Goal: Answer question/provide support: Share knowledge or assist other users

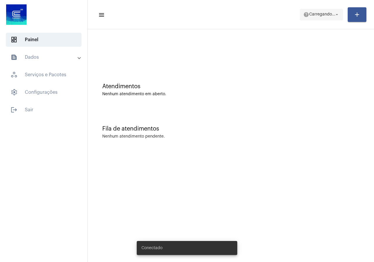
click at [326, 14] on span "Carregando..." at bounding box center [322, 15] width 26 height 4
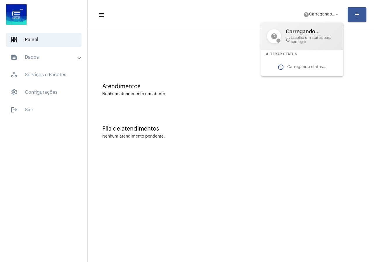
click at [176, 46] on div at bounding box center [187, 131] width 374 height 262
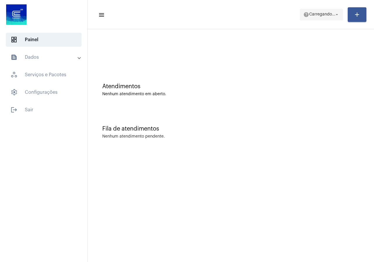
click at [323, 16] on span "Carregando..." at bounding box center [322, 15] width 26 height 4
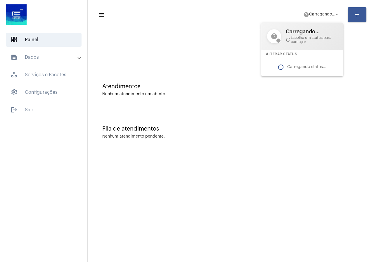
click at [189, 52] on div at bounding box center [187, 131] width 374 height 262
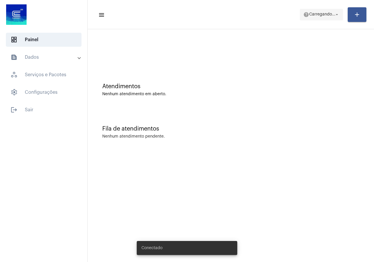
click at [317, 17] on span "help [PERSON_NAME]... arrow_drop_down" at bounding box center [322, 14] width 36 height 11
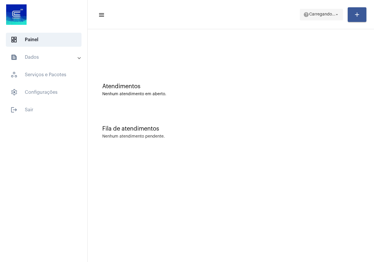
click at [335, 15] on mat-icon "arrow_drop_down" at bounding box center [337, 14] width 5 height 5
click at [333, 16] on span "Carregando..." at bounding box center [322, 15] width 26 height 4
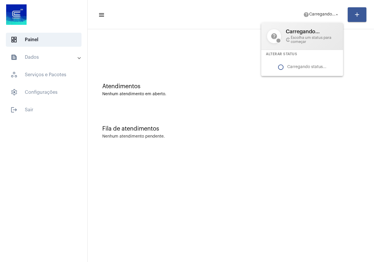
click at [338, 15] on div at bounding box center [187, 131] width 374 height 262
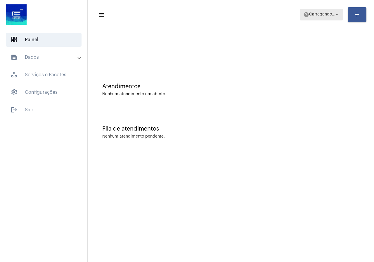
click at [338, 15] on mat-icon "arrow_drop_down" at bounding box center [337, 14] width 5 height 5
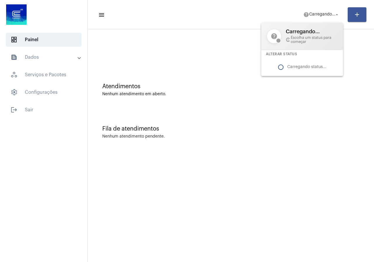
click at [304, 65] on div "Carregando status..." at bounding box center [302, 67] width 82 height 18
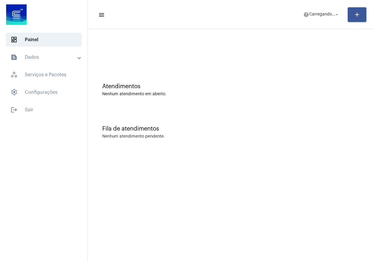
click at [238, 63] on div at bounding box center [231, 49] width 281 height 34
click at [168, 83] on div "Atendimentos Nenhum atendimento em aberto." at bounding box center [231, 87] width 281 height 42
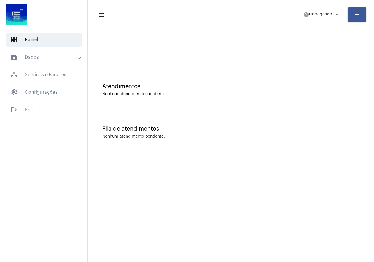
click at [184, 115] on div "Fila de atendimentos Nenhum atendimento pendente." at bounding box center [231, 129] width 281 height 42
click at [309, 13] on mat-icon "help" at bounding box center [307, 15] width 6 height 6
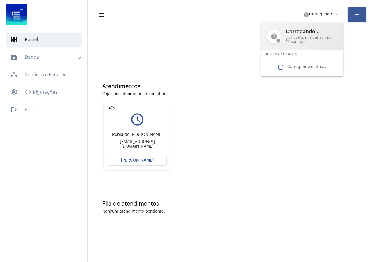
click at [133, 163] on div at bounding box center [187, 131] width 374 height 262
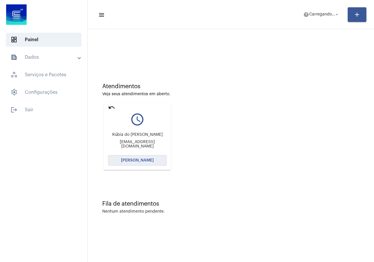
click at [133, 163] on button "[PERSON_NAME]" at bounding box center [137, 160] width 58 height 11
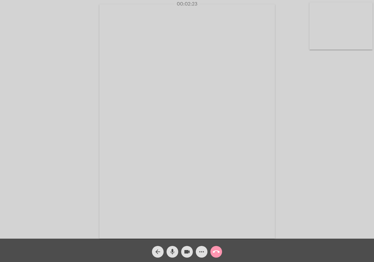
click at [185, 252] on mat-icon "videocam" at bounding box center [187, 252] width 7 height 7
click at [176, 253] on button "mic" at bounding box center [173, 252] width 12 height 12
click at [190, 252] on mat-icon "videocam_off" at bounding box center [187, 252] width 7 height 7
click at [175, 251] on mat-icon "mic_off" at bounding box center [172, 252] width 7 height 7
click at [203, 254] on mat-icon "more_horiz" at bounding box center [201, 252] width 7 height 7
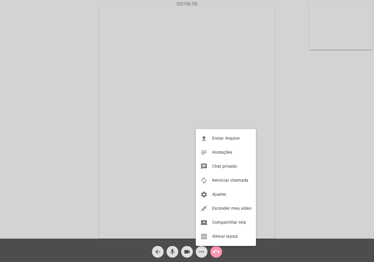
click at [46, 134] on div at bounding box center [187, 131] width 374 height 262
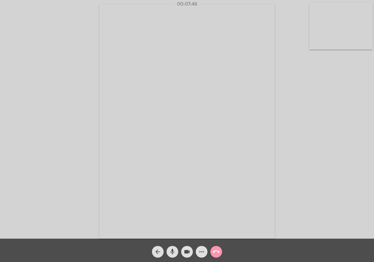
click at [171, 253] on mat-icon "mic" at bounding box center [172, 252] width 7 height 7
click at [171, 253] on mat-icon "mic_off" at bounding box center [172, 252] width 7 height 7
click at [171, 253] on mat-icon "mic" at bounding box center [172, 252] width 7 height 7
click at [174, 248] on span "mic_off" at bounding box center [172, 252] width 7 height 12
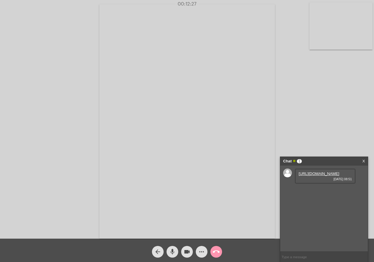
click at [314, 176] on link "[URL][DOMAIN_NAME]" at bounding box center [319, 174] width 41 height 4
click at [340, 101] on div "Acessando Câmera e Microfone..." at bounding box center [187, 120] width 373 height 239
drag, startPoint x: 188, startPoint y: 250, endPoint x: 182, endPoint y: 250, distance: 5.3
click at [187, 250] on mat-icon "videocam" at bounding box center [187, 252] width 7 height 7
click at [174, 250] on mat-icon "mic" at bounding box center [172, 252] width 7 height 7
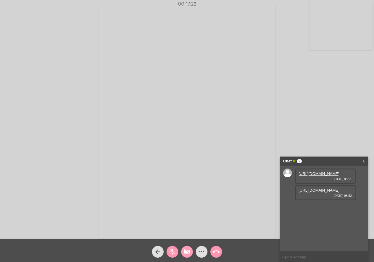
click at [188, 249] on mat-icon "videocam_off" at bounding box center [187, 252] width 7 height 7
click at [173, 249] on mat-icon "mic_off" at bounding box center [172, 252] width 7 height 7
click at [364, 162] on link "X" at bounding box center [364, 161] width 3 height 9
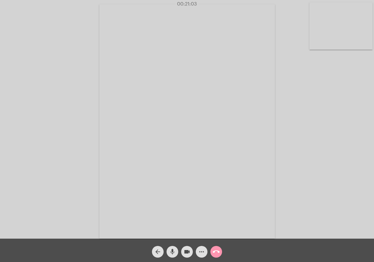
click at [186, 252] on mat-icon "videocam" at bounding box center [187, 252] width 7 height 7
click at [177, 252] on button "mic" at bounding box center [173, 252] width 12 height 12
drag, startPoint x: 187, startPoint y: 250, endPoint x: 182, endPoint y: 251, distance: 5.3
click at [187, 251] on mat-icon "videocam_off" at bounding box center [187, 252] width 7 height 7
click at [173, 251] on mat-icon "mic_off" at bounding box center [172, 252] width 7 height 7
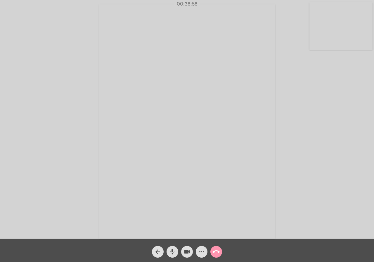
click at [174, 251] on mat-icon "mic" at bounding box center [172, 252] width 7 height 7
click at [184, 249] on mat-icon "videocam" at bounding box center [187, 252] width 7 height 7
click at [187, 255] on mat-icon "videocam_off" at bounding box center [187, 252] width 7 height 7
click at [174, 255] on mat-icon "mic_off" at bounding box center [172, 252] width 7 height 7
click at [200, 5] on div "00:54:29" at bounding box center [187, 3] width 374 height 5
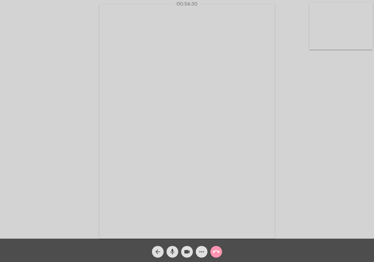
click at [199, 4] on span "00:54:30" at bounding box center [187, 4] width 26 height 6
click at [194, 3] on span "00:54:30" at bounding box center [187, 4] width 21 height 5
click at [194, 3] on span "00:54:31" at bounding box center [188, 4] width 20 height 5
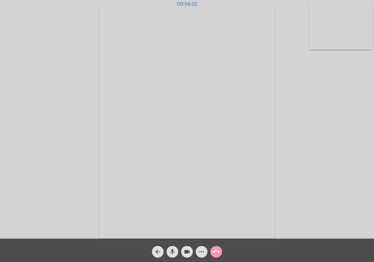
click at [194, 3] on span "00:54:32" at bounding box center [187, 4] width 20 height 5
click at [184, 44] on video at bounding box center [187, 121] width 176 height 235
click at [138, 44] on video at bounding box center [95, 121] width 176 height 235
click at [182, 6] on span "00:54:49" at bounding box center [187, 4] width 21 height 5
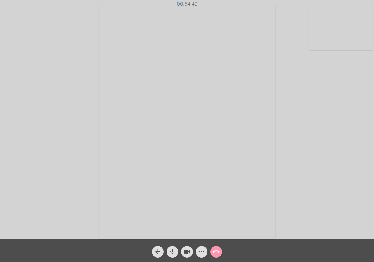
click at [182, 6] on span "00:54:49" at bounding box center [187, 4] width 21 height 5
click at [182, 6] on span "00:54:50" at bounding box center [187, 4] width 21 height 5
click at [182, 6] on span "00:54:51" at bounding box center [187, 4] width 19 height 5
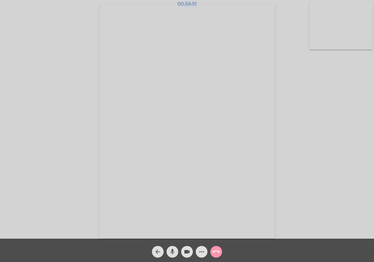
click at [204, 19] on video at bounding box center [187, 121] width 176 height 235
click at [206, 8] on div "Acessando Câmera e Microfone..." at bounding box center [278, 120] width 178 height 237
click at [192, 10] on div "Acessando Câmera e Microfone..." at bounding box center [278, 120] width 178 height 237
click at [154, 22] on video at bounding box center [95, 121] width 176 height 235
click at [197, 5] on span "00:55:09" at bounding box center [187, 4] width 21 height 5
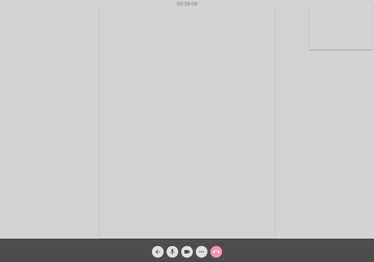
click at [197, 5] on span "00:55:09" at bounding box center [187, 4] width 25 height 6
click at [197, 5] on span "00:55:10" at bounding box center [187, 4] width 24 height 6
click at [194, 37] on video at bounding box center [187, 121] width 176 height 235
click at [194, 37] on div "Acessando Câmera e Microfone..." at bounding box center [278, 120] width 178 height 237
click at [182, 36] on video at bounding box center [95, 121] width 176 height 235
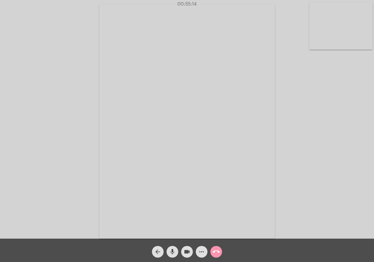
click at [201, 250] on mat-icon "more_horiz" at bounding box center [201, 252] width 7 height 7
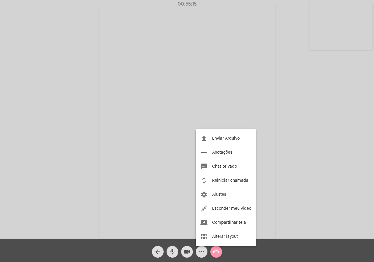
click at [116, 179] on div at bounding box center [187, 131] width 374 height 262
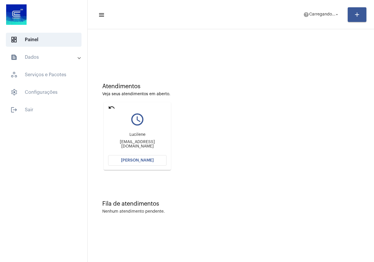
click at [112, 106] on mat-icon "undo" at bounding box center [111, 107] width 7 height 7
click at [138, 163] on button "[PERSON_NAME]" at bounding box center [137, 160] width 58 height 11
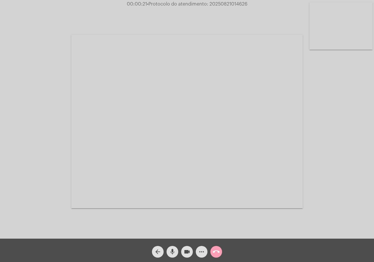
click at [212, 254] on button "call_end" at bounding box center [217, 252] width 12 height 12
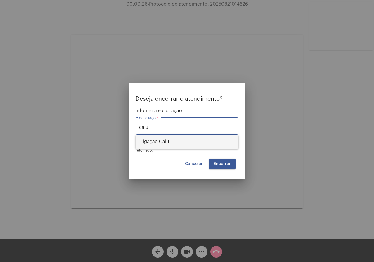
click at [172, 142] on span "Ligação Caiu" at bounding box center [187, 142] width 94 height 14
type input "Ligação Caiu"
click at [227, 161] on button "Encerrar" at bounding box center [222, 164] width 27 height 11
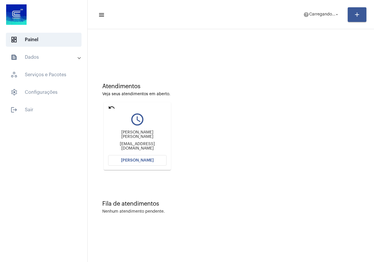
click at [148, 157] on button "Abrir Chamada" at bounding box center [137, 160] width 58 height 11
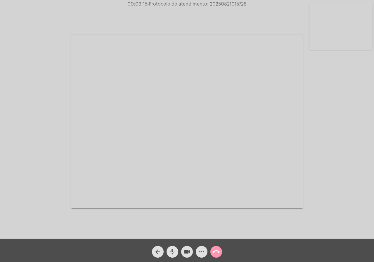
click at [172, 249] on mat-icon "mic" at bounding box center [172, 252] width 7 height 7
click at [170, 251] on mat-icon "mic_off" at bounding box center [172, 252] width 7 height 7
click at [185, 252] on mat-icon "videocam" at bounding box center [187, 252] width 7 height 7
click at [175, 248] on span "mic" at bounding box center [172, 252] width 7 height 12
click at [184, 251] on mat-icon "videocam_off" at bounding box center [187, 252] width 7 height 7
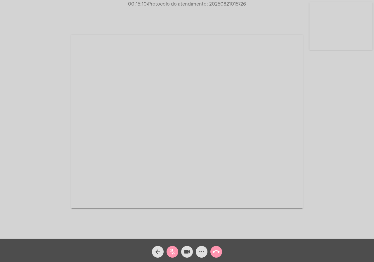
click at [179, 252] on div "mic_off" at bounding box center [172, 250] width 15 height 15
click at [203, 251] on mat-icon "more_horiz" at bounding box center [201, 252] width 7 height 7
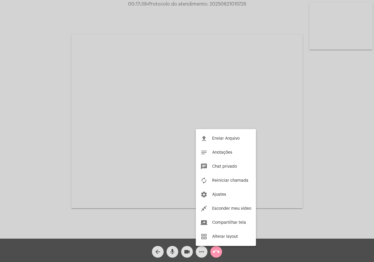
click at [47, 211] on div at bounding box center [187, 131] width 374 height 262
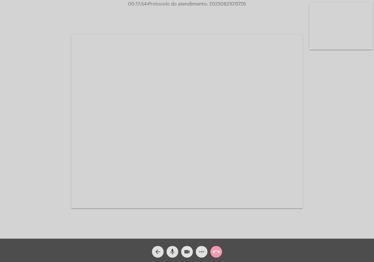
click at [186, 249] on mat-icon "videocam" at bounding box center [187, 252] width 7 height 7
click at [172, 249] on mat-icon "mic" at bounding box center [172, 252] width 7 height 7
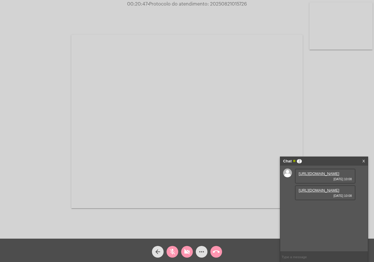
click at [313, 176] on link "https://neft-transfer-bucket.s3.amazonaws.com/temp-5e6c29be-7e3f-b16c-658d-2b65…" at bounding box center [319, 174] width 41 height 4
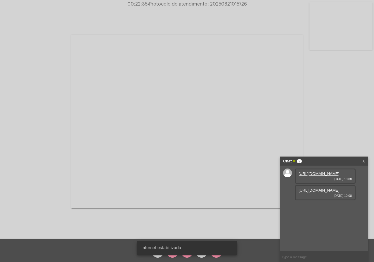
click at [313, 193] on link "https://neft-transfer-bucket.s3.amazonaws.com/temp-b7f34412-b707-66d7-faf9-34a9…" at bounding box center [319, 190] width 41 height 4
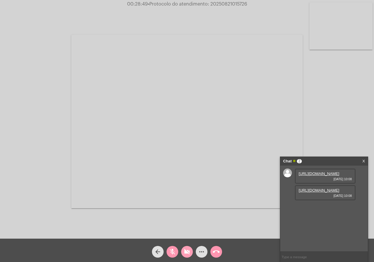
click at [189, 252] on mat-icon "videocam_off" at bounding box center [187, 252] width 7 height 7
click at [175, 251] on mat-icon "mic_off" at bounding box center [172, 252] width 7 height 7
click at [218, 256] on span "call_end" at bounding box center [216, 252] width 7 height 12
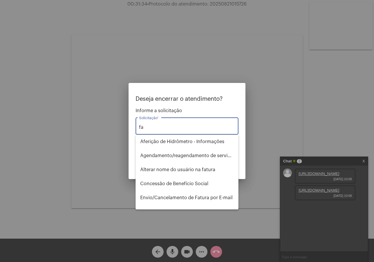
type input "fat"
click at [80, 213] on div at bounding box center [187, 131] width 374 height 262
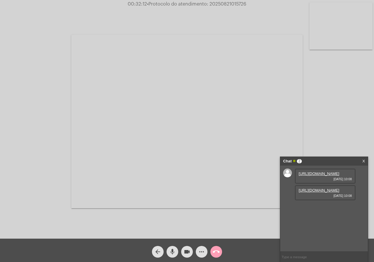
click at [218, 254] on mat-icon "call_end" at bounding box center [216, 252] width 7 height 7
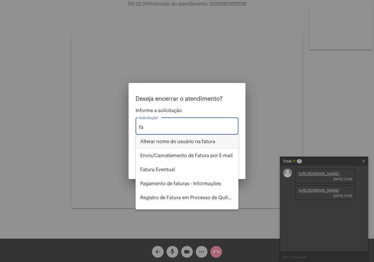
type input "f"
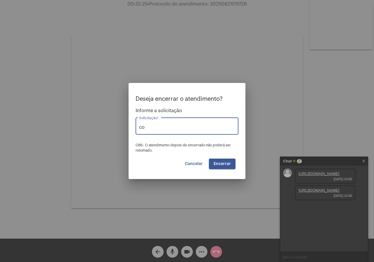
type input "c"
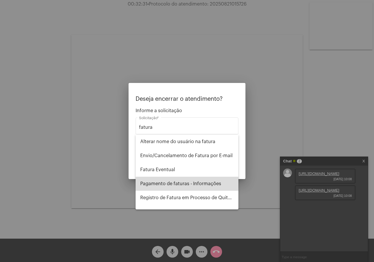
click at [200, 187] on span "Pagamento de faturas - Informações" at bounding box center [187, 184] width 94 height 14
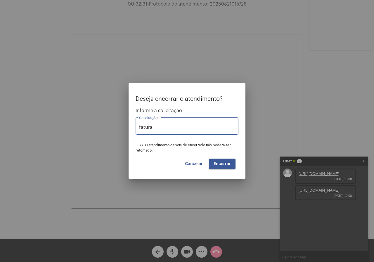
type input "Pagamento de faturas - Informações"
click at [222, 163] on span "Encerrar" at bounding box center [222, 164] width 17 height 4
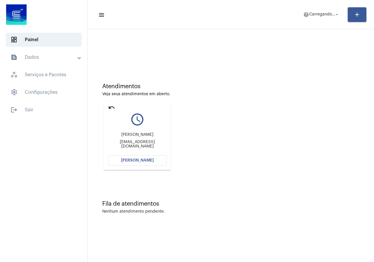
click at [111, 107] on mat-icon "undo" at bounding box center [111, 107] width 7 height 7
click at [112, 107] on mat-icon "undo" at bounding box center [111, 107] width 7 height 7
click at [110, 105] on mat-icon "undo" at bounding box center [111, 107] width 7 height 7
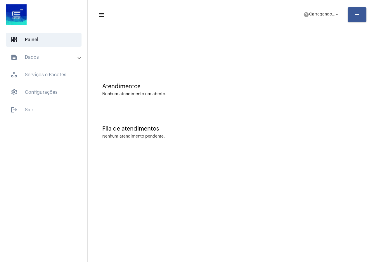
click at [50, 61] on mat-expansion-panel-header "text_snippet_outlined Dados" at bounding box center [46, 57] width 84 height 14
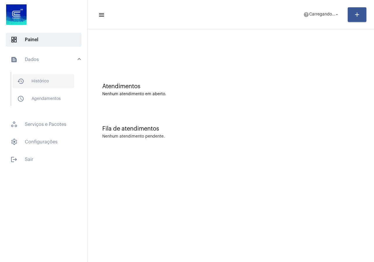
click at [54, 76] on span "history_outlined Histórico" at bounding box center [44, 81] width 62 height 14
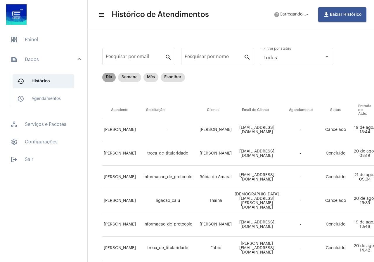
click at [106, 77] on mat-chip "Dia" at bounding box center [108, 77] width 13 height 9
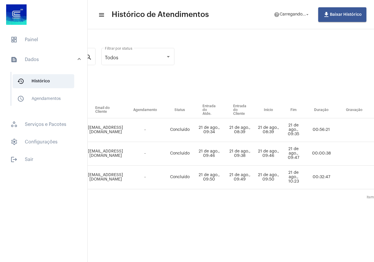
scroll to position [0, 270]
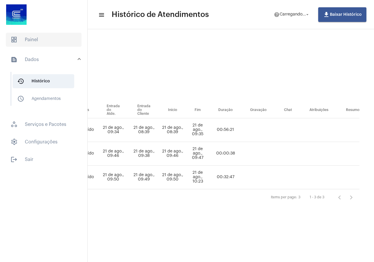
click at [32, 39] on span "dashboard Painel" at bounding box center [44, 40] width 76 height 14
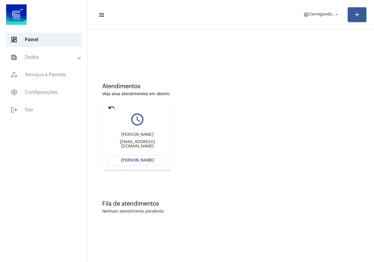
click at [112, 108] on mat-icon "undo" at bounding box center [111, 107] width 7 height 7
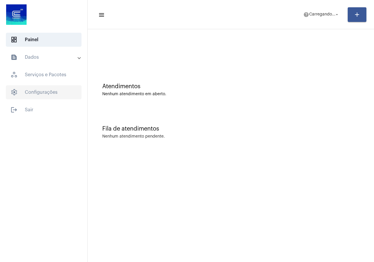
click at [54, 88] on span "settings Configurações" at bounding box center [44, 92] width 76 height 14
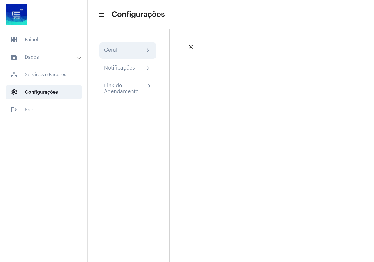
click at [123, 52] on div "Geral chevron_right" at bounding box center [128, 50] width 48 height 7
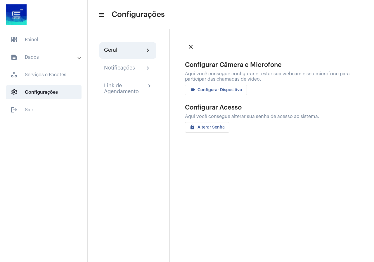
click at [120, 56] on div "Geral chevron_right" at bounding box center [127, 50] width 57 height 16
click at [53, 53] on mat-expansion-panel-header "text_snippet_outlined Dados" at bounding box center [46, 57] width 84 height 14
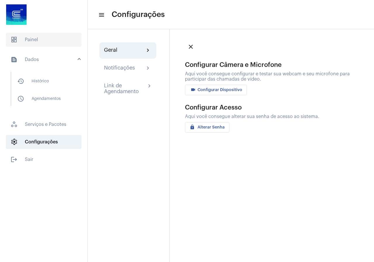
click at [40, 42] on span "dashboard Painel" at bounding box center [44, 40] width 76 height 14
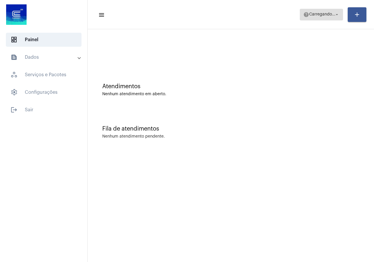
click at [313, 15] on span "Carregando..." at bounding box center [322, 15] width 26 height 4
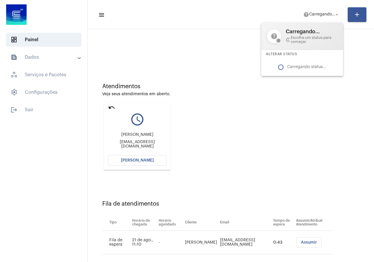
click at [294, 241] on div at bounding box center [187, 131] width 374 height 262
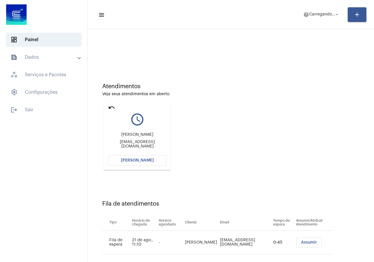
click at [297, 245] on button "Assumir" at bounding box center [309, 242] width 25 height 11
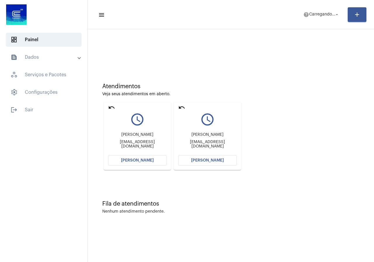
click at [213, 164] on button "[PERSON_NAME]" at bounding box center [207, 160] width 58 height 11
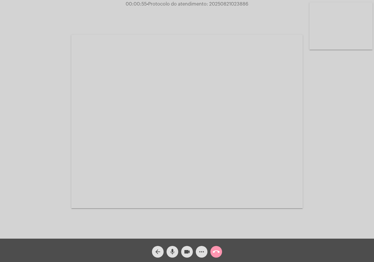
click at [237, 102] on video at bounding box center [187, 122] width 232 height 174
click at [93, 129] on video at bounding box center [95, 121] width 178 height 134
click at [187, 249] on mat-icon "videocam" at bounding box center [187, 252] width 7 height 7
click at [173, 253] on mat-icon "mic" at bounding box center [172, 252] width 7 height 7
click at [189, 250] on mat-icon "videocam_off" at bounding box center [187, 252] width 7 height 7
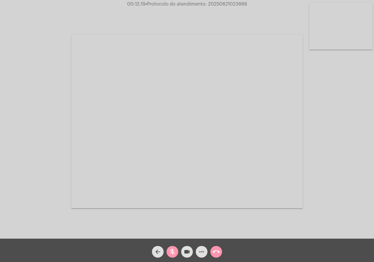
click at [173, 252] on mat-icon "mic_off" at bounding box center [172, 252] width 7 height 7
click at [247, 223] on div at bounding box center [187, 121] width 232 height 237
click at [187, 249] on mat-icon "videocam" at bounding box center [187, 252] width 7 height 7
click at [171, 249] on mat-icon "mic" at bounding box center [172, 252] width 7 height 7
click at [171, 249] on mat-icon "mic_off" at bounding box center [172, 252] width 7 height 7
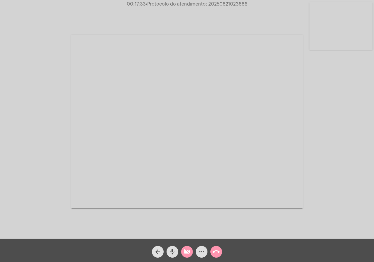
click at [186, 252] on mat-icon "videocam_off" at bounding box center [187, 252] width 7 height 7
click at [188, 250] on mat-icon "videocam" at bounding box center [187, 252] width 7 height 7
click at [170, 250] on mat-icon "mic" at bounding box center [172, 252] width 7 height 7
click at [187, 251] on mat-icon "videocam_off" at bounding box center [187, 252] width 7 height 7
click at [166, 249] on div "mic_off" at bounding box center [172, 250] width 15 height 15
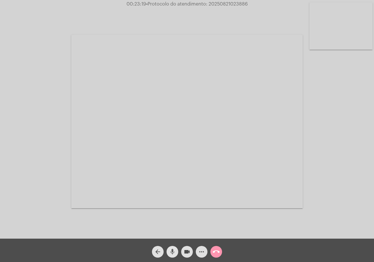
click at [173, 249] on mat-icon "mic" at bounding box center [172, 252] width 7 height 7
click at [185, 251] on mat-icon "videocam" at bounding box center [187, 252] width 7 height 7
click at [185, 251] on mat-icon "videocam_off" at bounding box center [187, 252] width 7 height 7
click at [169, 247] on span "mic_off" at bounding box center [172, 252] width 7 height 12
click at [201, 252] on mat-icon "more_horiz" at bounding box center [201, 252] width 7 height 7
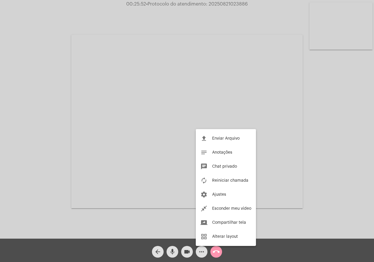
click at [105, 178] on div at bounding box center [187, 131] width 374 height 262
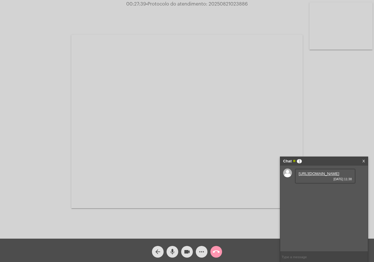
click at [308, 176] on link "https://neft-transfer-bucket.s3.amazonaws.com/temp-dcf94400-ffff-0e26-590c-881a…" at bounding box center [319, 174] width 41 height 4
click at [171, 253] on mat-icon "mic" at bounding box center [172, 252] width 7 height 7
click at [172, 252] on mat-icon "mic_off" at bounding box center [172, 252] width 7 height 7
click at [304, 193] on span "21/08/2025 11:40" at bounding box center [325, 192] width 53 height 4
click at [325, 205] on link "https://neft-transfer-bucket.s3.amazonaws.com/temp-bf6e2cf4-0fe4-d27c-461d-49cb…" at bounding box center [319, 203] width 41 height 4
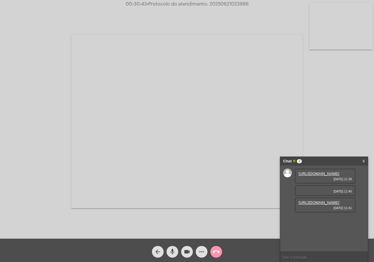
click at [187, 254] on mat-icon "videocam" at bounding box center [187, 252] width 7 height 7
click at [175, 253] on mat-icon "mic" at bounding box center [172, 252] width 7 height 7
click at [183, 248] on button "videocam_off" at bounding box center [187, 252] width 12 height 12
click at [168, 248] on button "mic_off" at bounding box center [173, 252] width 12 height 12
click at [187, 250] on mat-icon "videocam" at bounding box center [187, 252] width 7 height 7
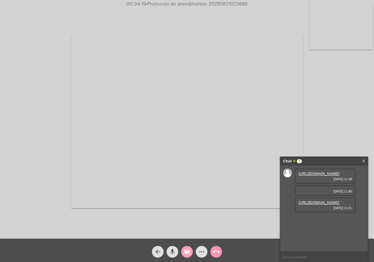
click at [173, 250] on mat-icon "mic" at bounding box center [172, 252] width 7 height 7
click at [201, 249] on mat-icon "more_horiz" at bounding box center [201, 252] width 7 height 7
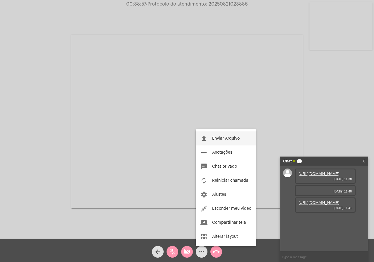
click at [221, 137] on span "Enviar Arquivo" at bounding box center [225, 139] width 27 height 4
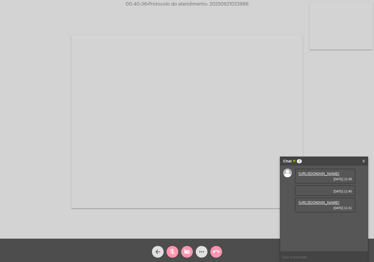
drag, startPoint x: 195, startPoint y: 247, endPoint x: 198, endPoint y: 249, distance: 3.7
click at [196, 248] on div "more_horiz" at bounding box center [201, 250] width 15 height 15
click at [198, 249] on button "more_horiz" at bounding box center [202, 252] width 12 height 12
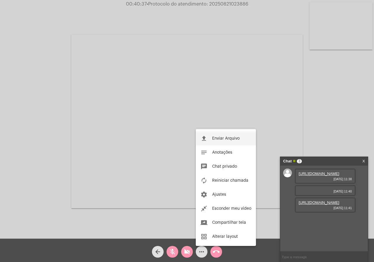
click at [227, 141] on button "file_upload Enviar Arquivo" at bounding box center [226, 139] width 60 height 14
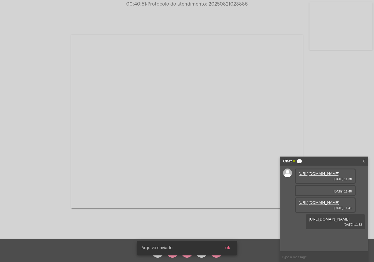
scroll to position [17, 0]
click at [228, 249] on span "ok" at bounding box center [227, 248] width 5 height 4
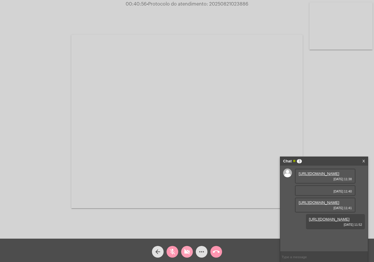
click at [185, 252] on mat-icon "videocam_off" at bounding box center [187, 252] width 7 height 7
click at [169, 252] on button "mic_off" at bounding box center [173, 252] width 12 height 12
click at [212, 5] on span "• Protocolo do atendimento: 20250821023886" at bounding box center [197, 4] width 102 height 5
copy span "20250821023886"
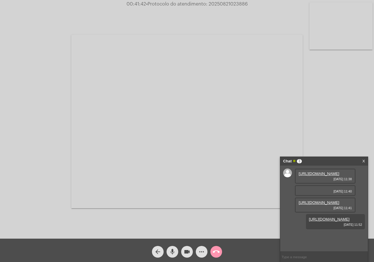
click at [245, 136] on video at bounding box center [187, 122] width 232 height 174
click at [135, 139] on video at bounding box center [95, 121] width 178 height 134
click at [296, 258] on input "text" at bounding box center [324, 257] width 88 height 10
paste input "20250821023886"
type input "20250821023886"
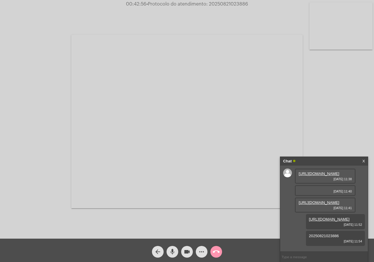
scroll to position [34, 0]
click at [232, 149] on video at bounding box center [187, 122] width 232 height 174
click at [148, 152] on video at bounding box center [95, 121] width 178 height 134
click at [217, 255] on mat-icon "call_end" at bounding box center [216, 252] width 7 height 7
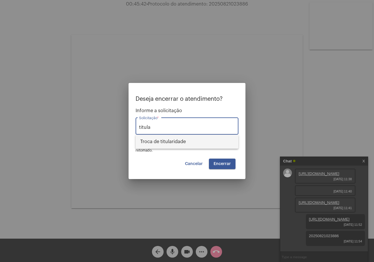
click at [182, 145] on span "Troca de titularidade" at bounding box center [187, 142] width 94 height 14
type input "Troca de titularidade"
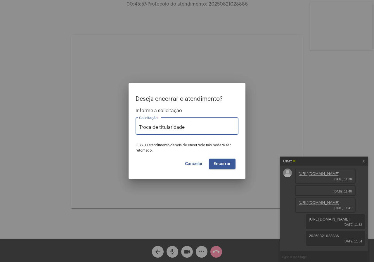
click at [225, 162] on span "Encerrar" at bounding box center [222, 164] width 17 height 4
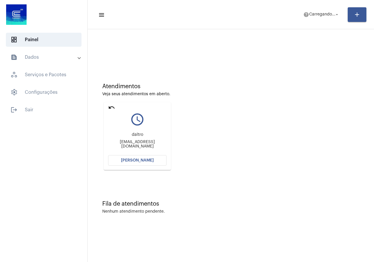
click at [110, 108] on mat-icon "undo" at bounding box center [111, 107] width 7 height 7
